Goal: Task Accomplishment & Management: Use online tool/utility

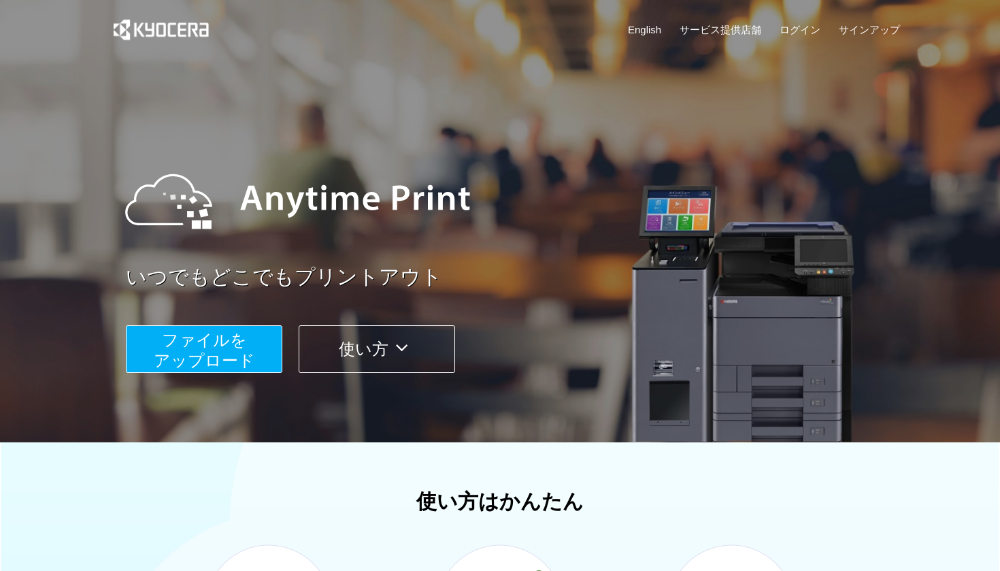
click at [804, 24] on link "ログイン" at bounding box center [800, 29] width 41 height 14
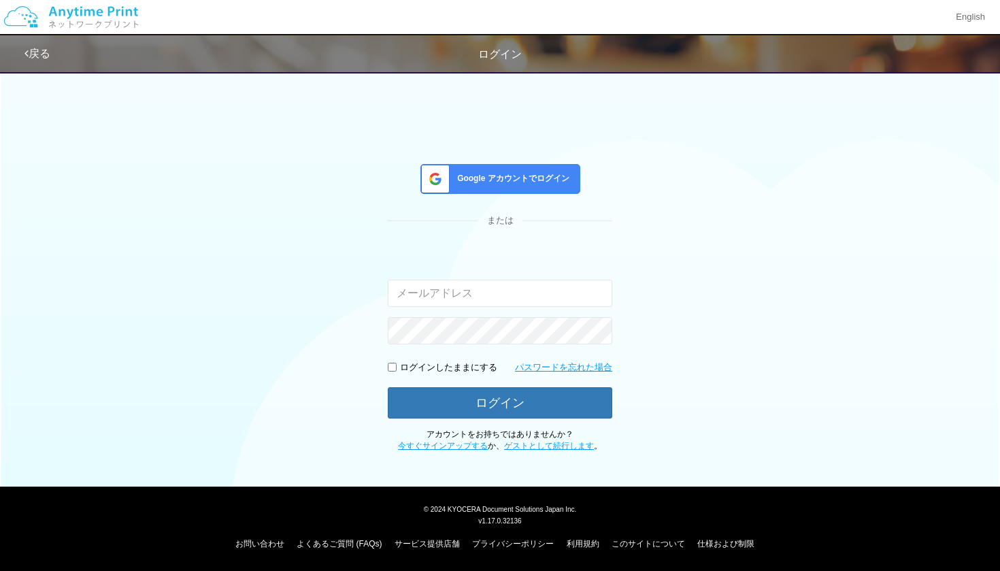
click at [507, 176] on span "Google アカウントでログイン" at bounding box center [511, 179] width 118 height 12
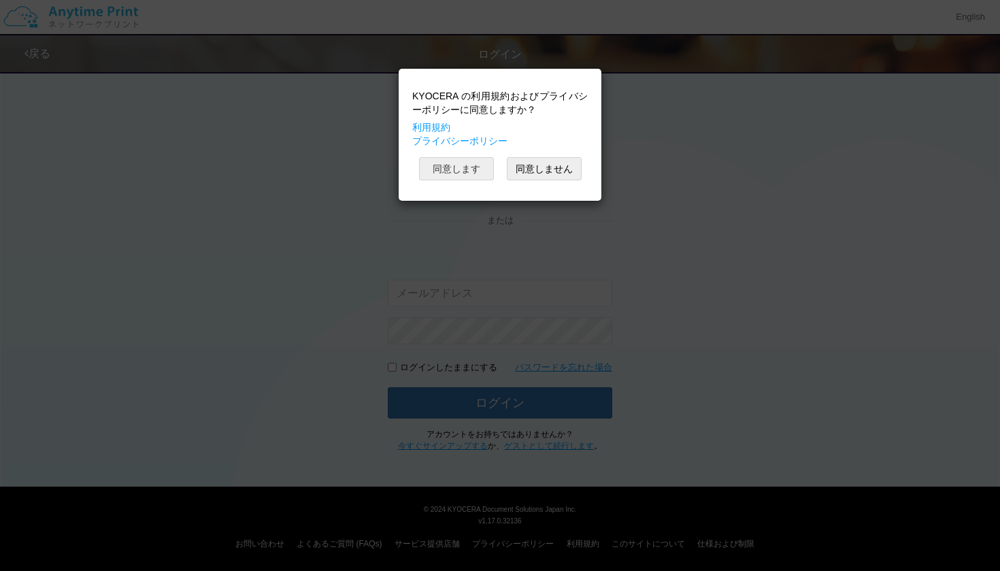
click at [474, 165] on button "同意します" at bounding box center [456, 168] width 75 height 23
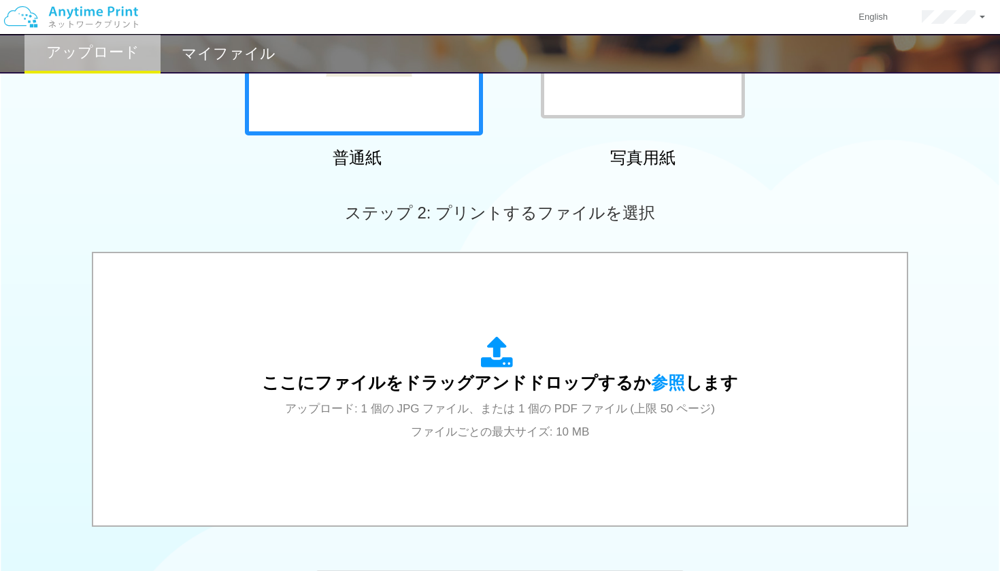
scroll to position [282, 0]
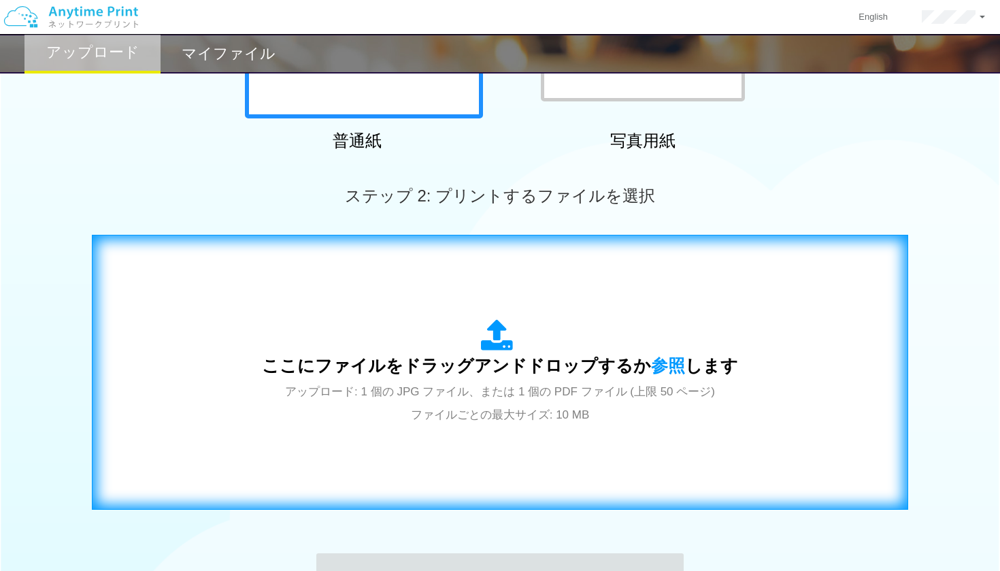
click at [504, 355] on div "ここにファイルをドラッグアンドドロップするか 参照 します アップロード: 1 個の JPG ファイル、または 1 個の PDF ファイル (上限 50 ペー…" at bounding box center [500, 372] width 476 height 106
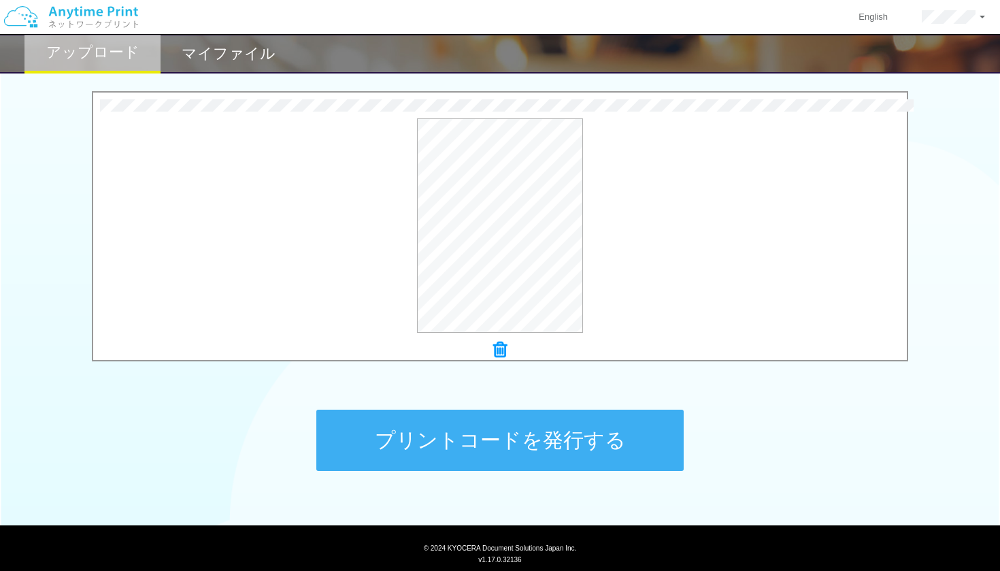
scroll to position [426, 0]
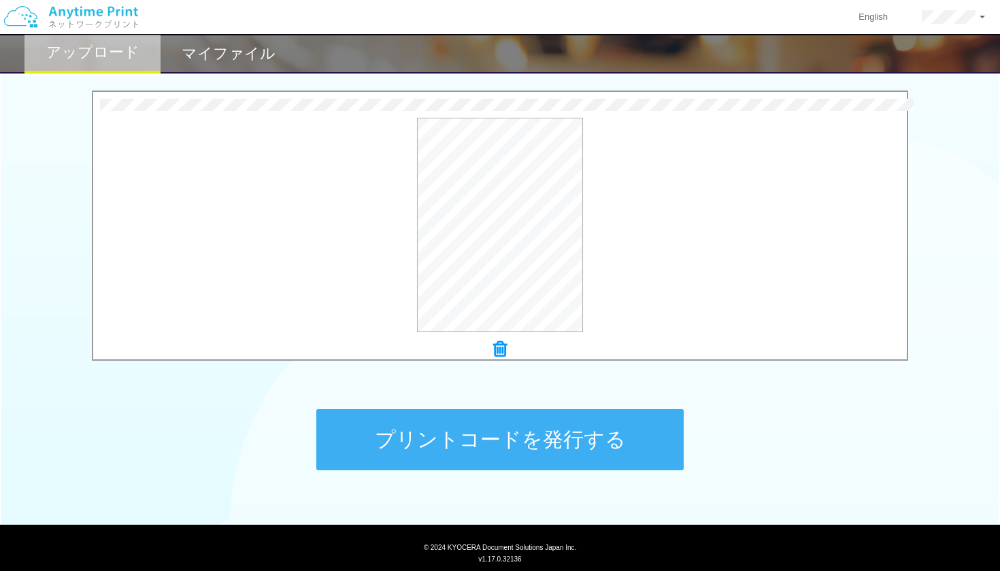
click at [499, 448] on button "プリントコードを発行する" at bounding box center [499, 439] width 367 height 61
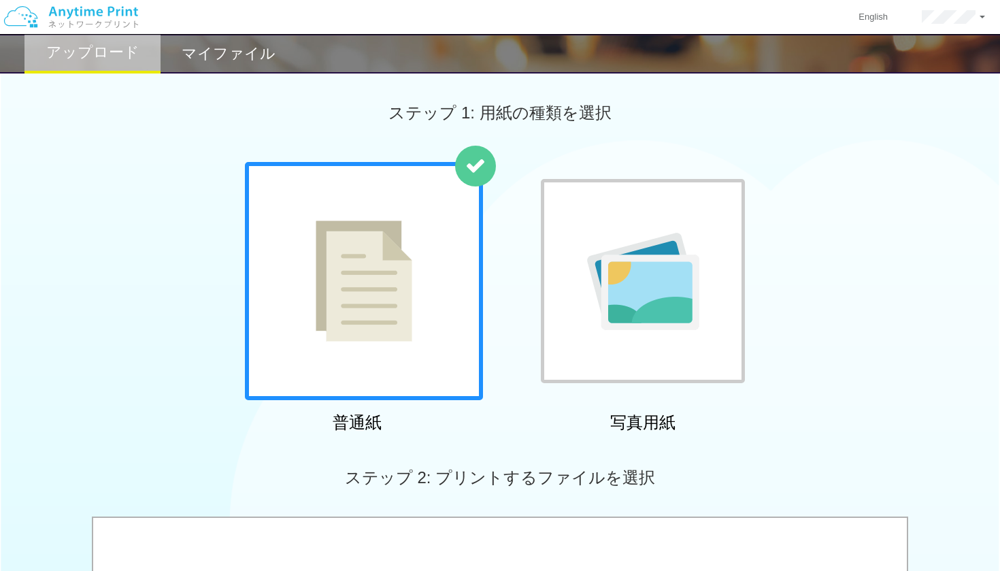
scroll to position [0, 0]
